Goal: Check status: Check status

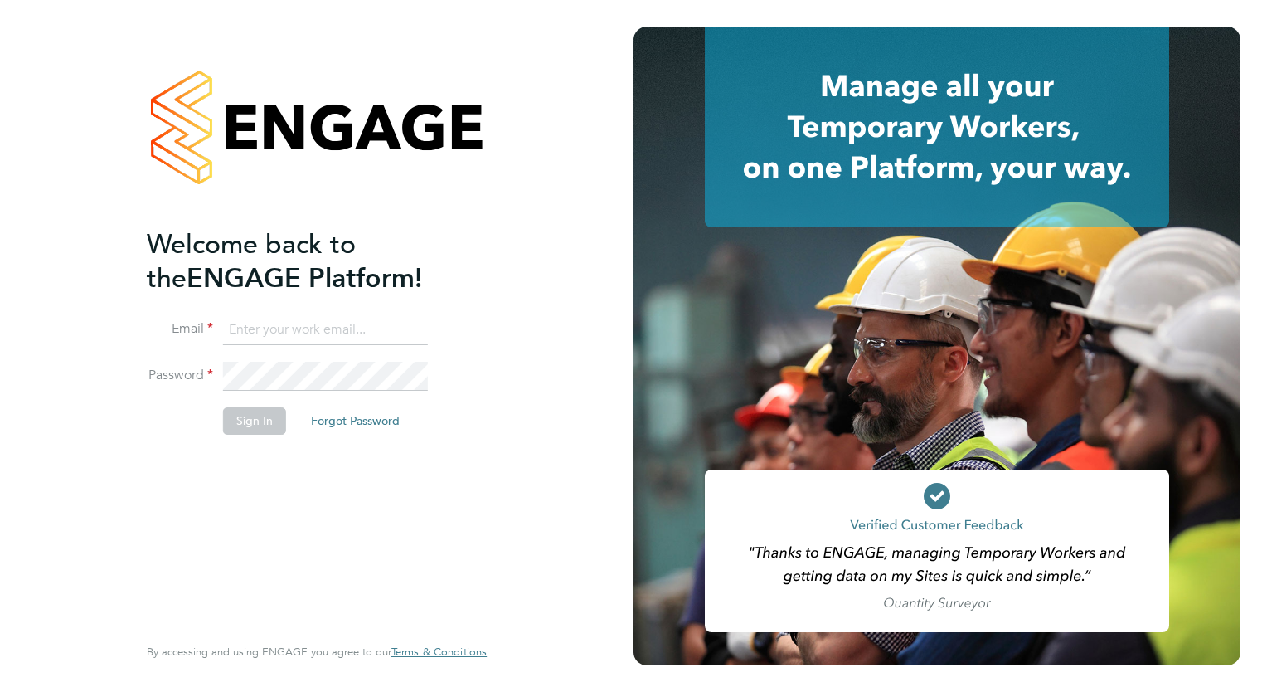
type input "tamara@peacerecruitmentservices.com"
click at [260, 424] on button "Sign In" at bounding box center [254, 420] width 63 height 27
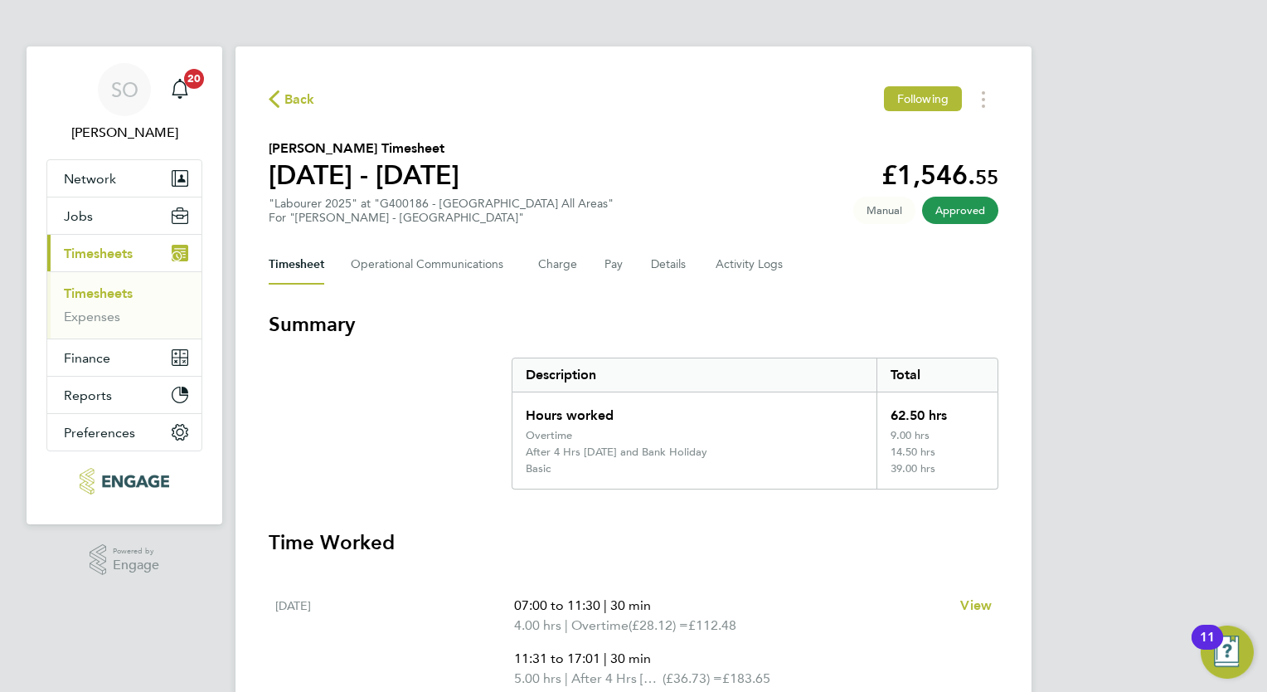
click at [95, 257] on span "Timesheets" at bounding box center [98, 253] width 69 height 16
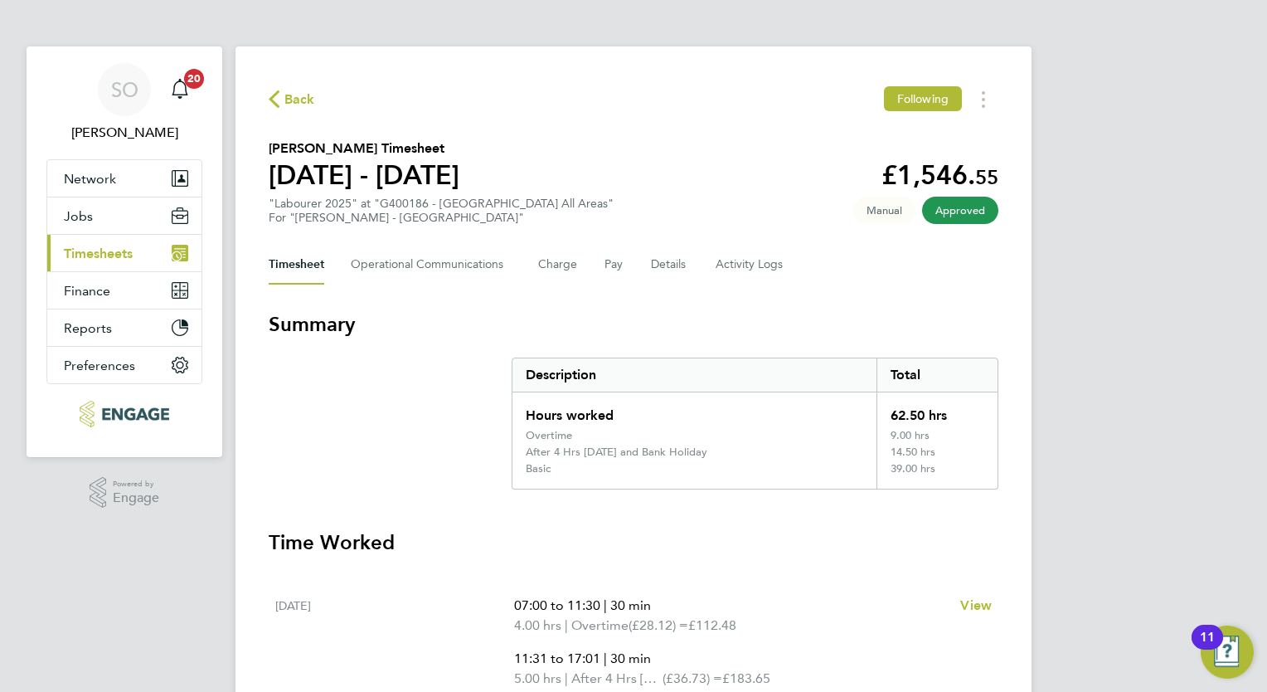
click at [100, 250] on span "Timesheets" at bounding box center [98, 253] width 69 height 16
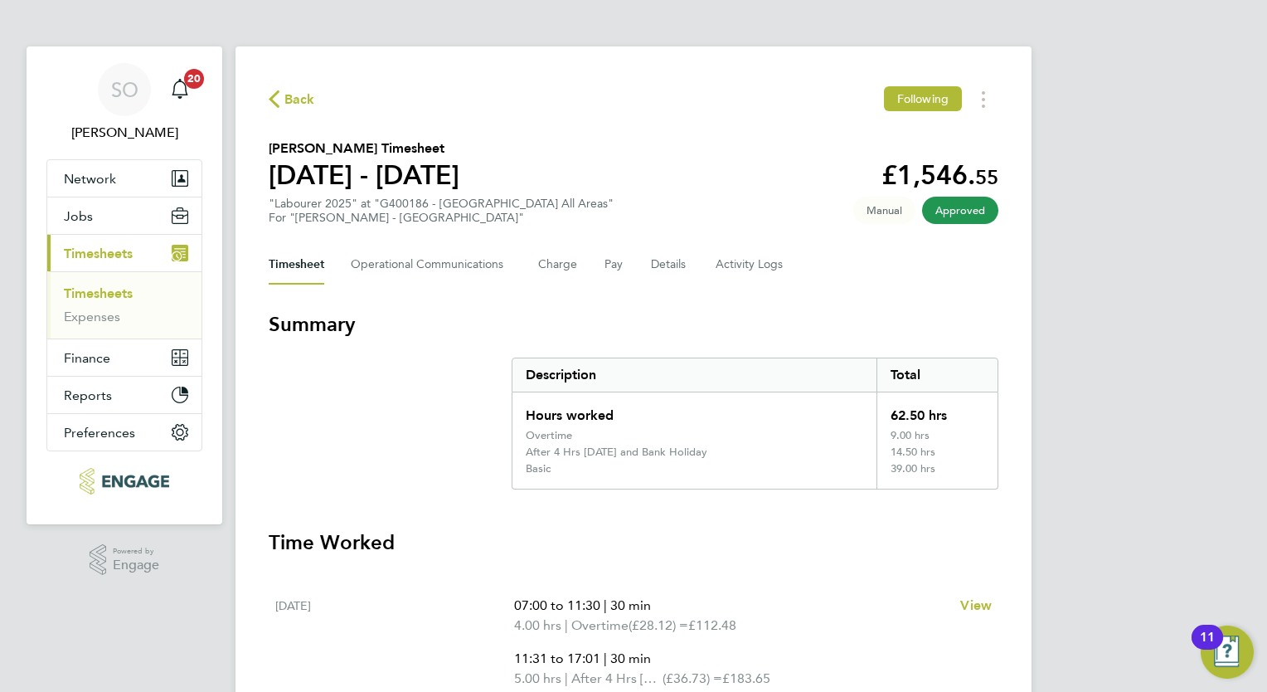
click at [109, 289] on link "Timesheets" at bounding box center [98, 293] width 69 height 16
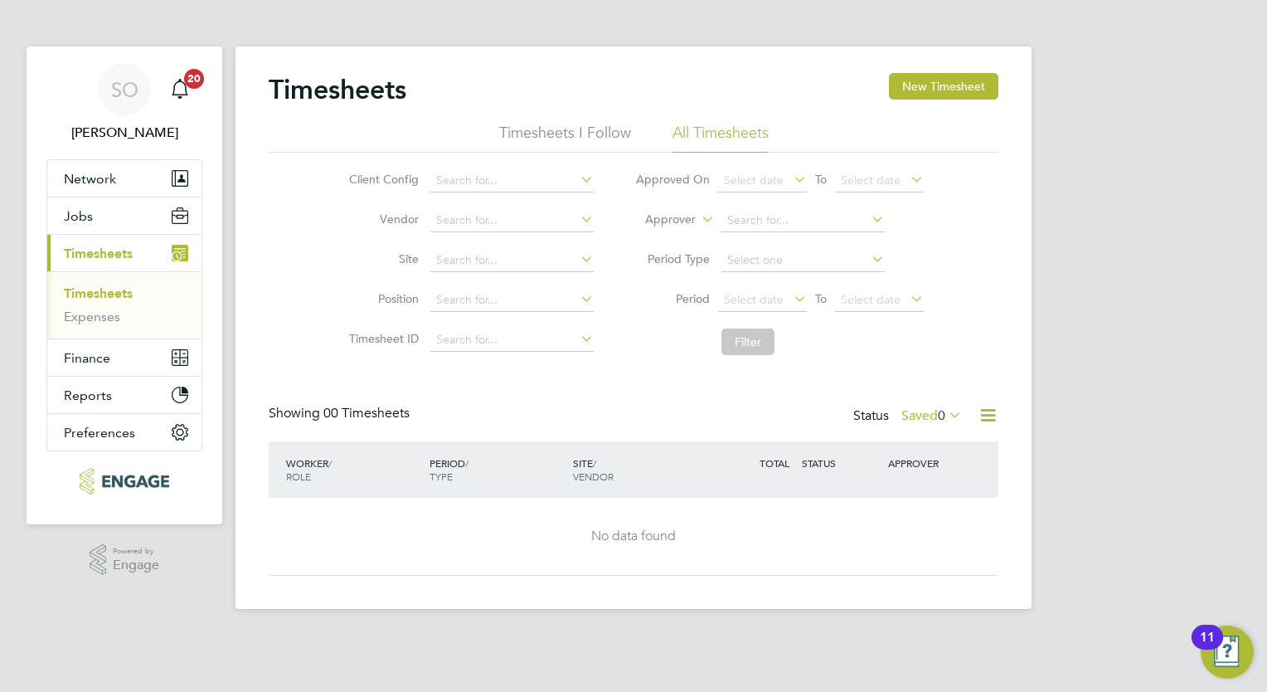
click at [945, 419] on icon at bounding box center [945, 414] width 0 height 23
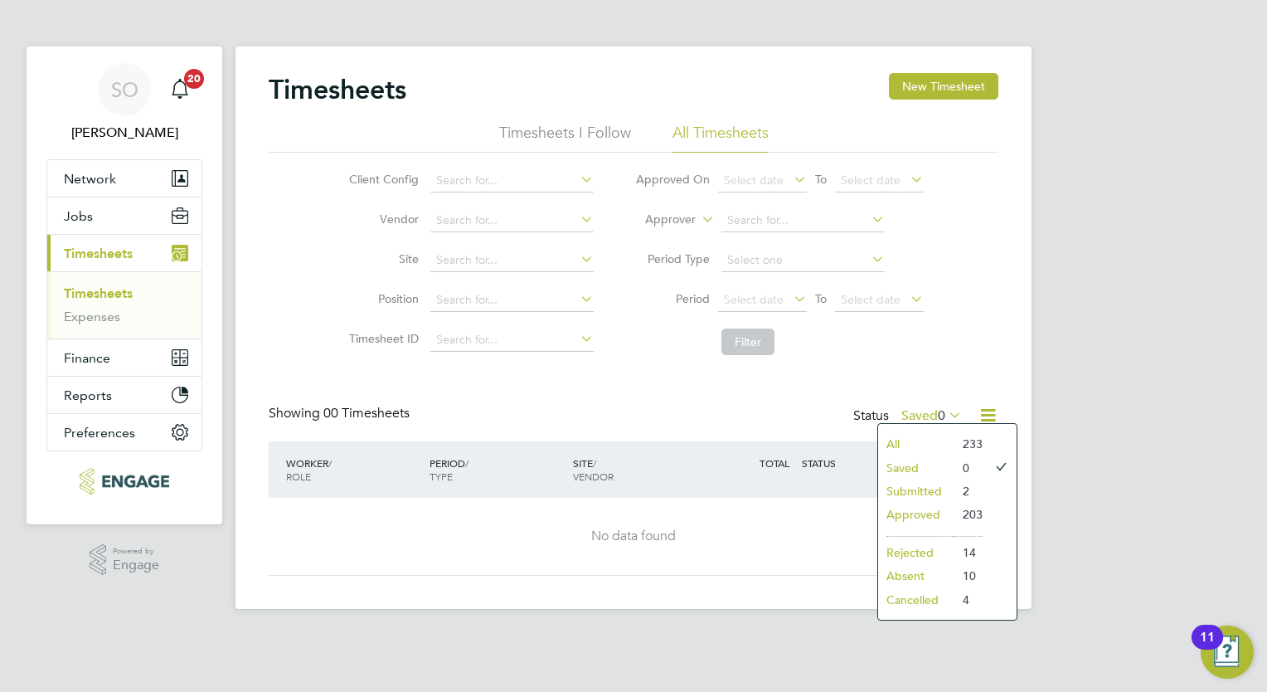
click at [925, 489] on li "Submitted" at bounding box center [916, 490] width 76 height 23
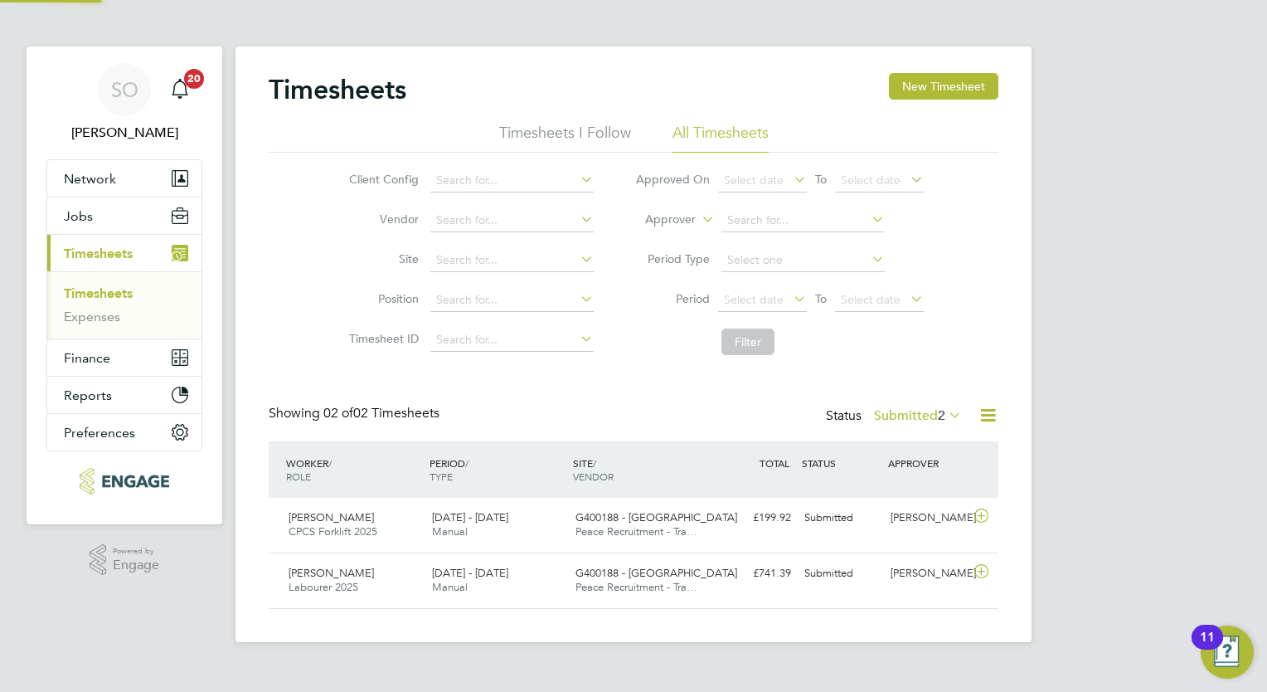
scroll to position [41, 144]
